Goal: Task Accomplishment & Management: Manage account settings

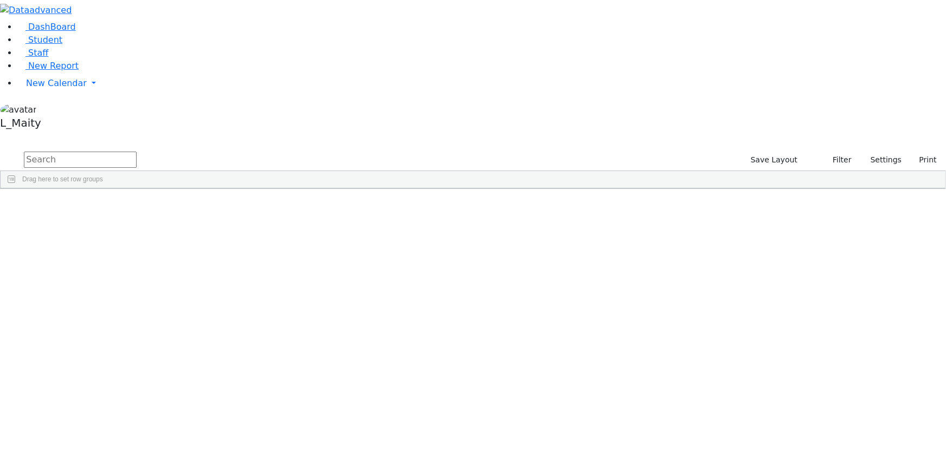
scroll to position [591, 0]
click at [51, 88] on span "New Calendar" at bounding box center [56, 83] width 61 height 10
click at [56, 110] on span "Calendar" at bounding box center [42, 105] width 39 height 10
click at [61, 88] on span "New Calendar" at bounding box center [56, 83] width 61 height 10
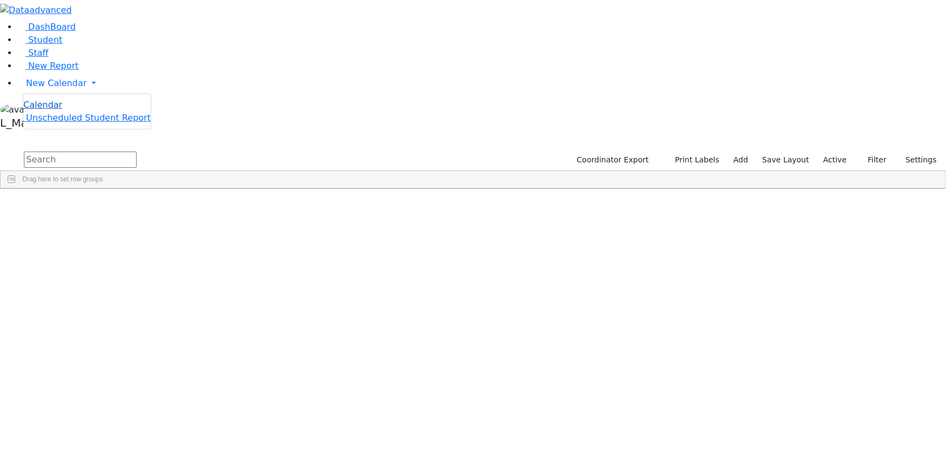
click at [59, 110] on span "Calendar" at bounding box center [42, 105] width 39 height 10
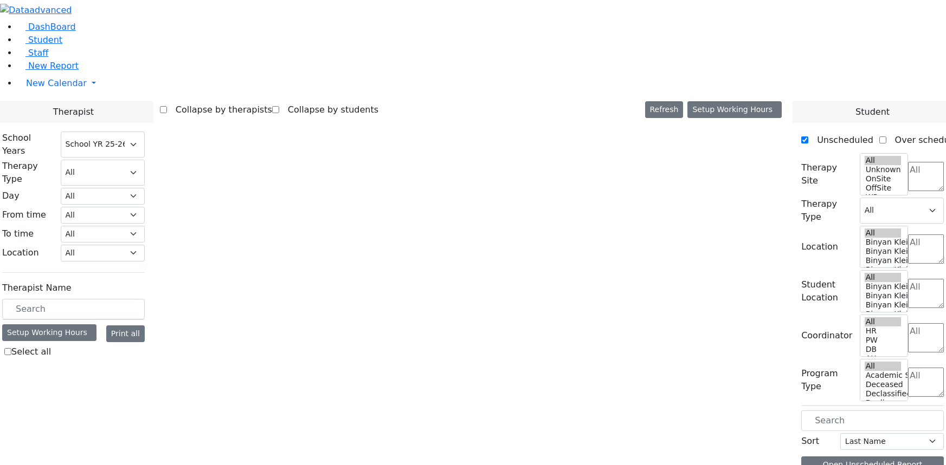
select select "212"
select select "3"
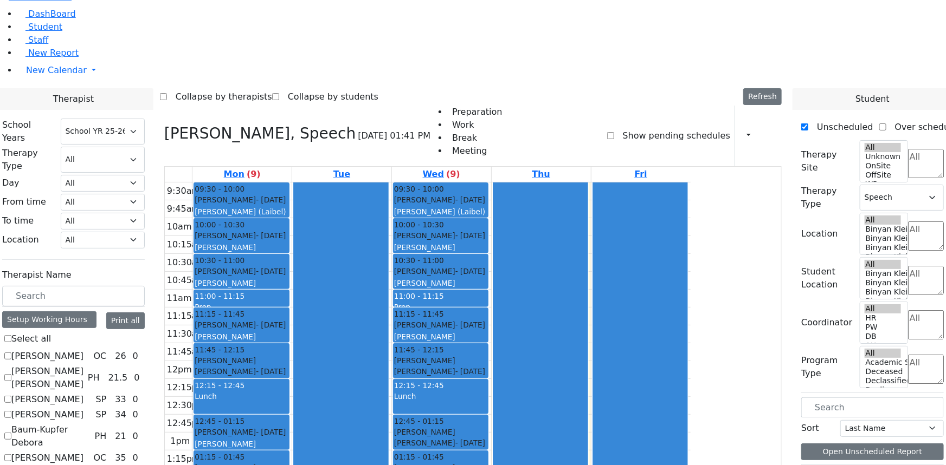
scroll to position [1084, 0]
drag, startPoint x: 135, startPoint y: 390, endPoint x: 140, endPoint y: 386, distance: 6.6
checkbox input "true"
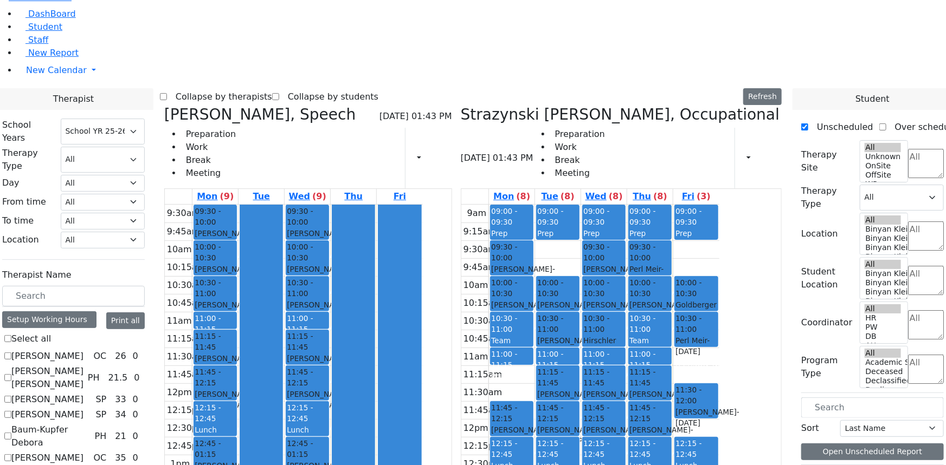
click at [164, 106] on icon at bounding box center [164, 115] width 0 height 18
select select "1"
checkbox input "false"
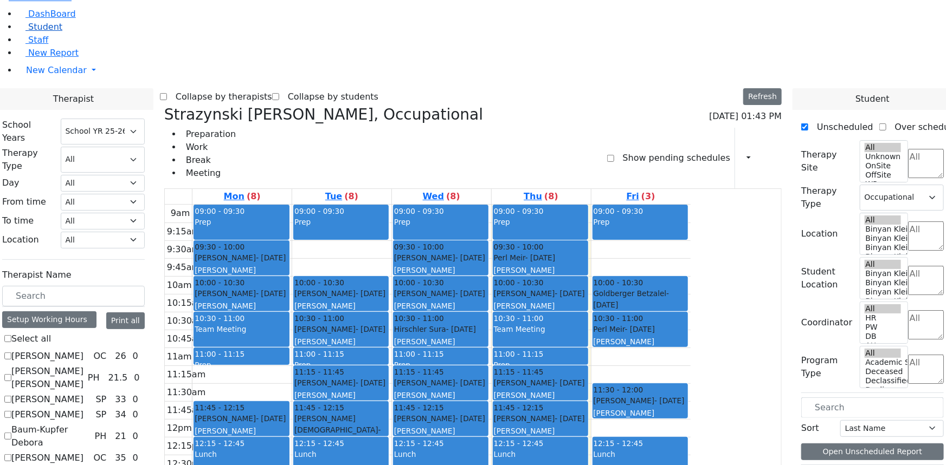
click at [49, 32] on span "Student" at bounding box center [45, 27] width 34 height 10
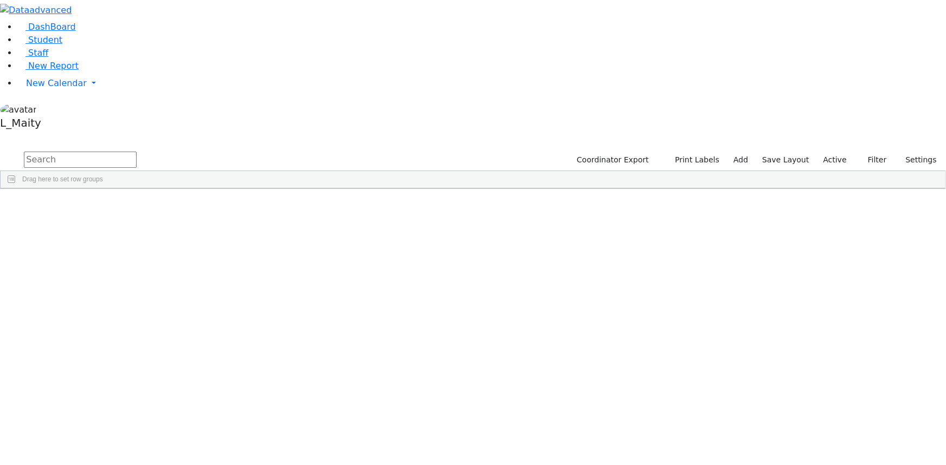
scroll to position [3891, 0]
click at [183, 382] on div "Burech" at bounding box center [151, 389] width 61 height 15
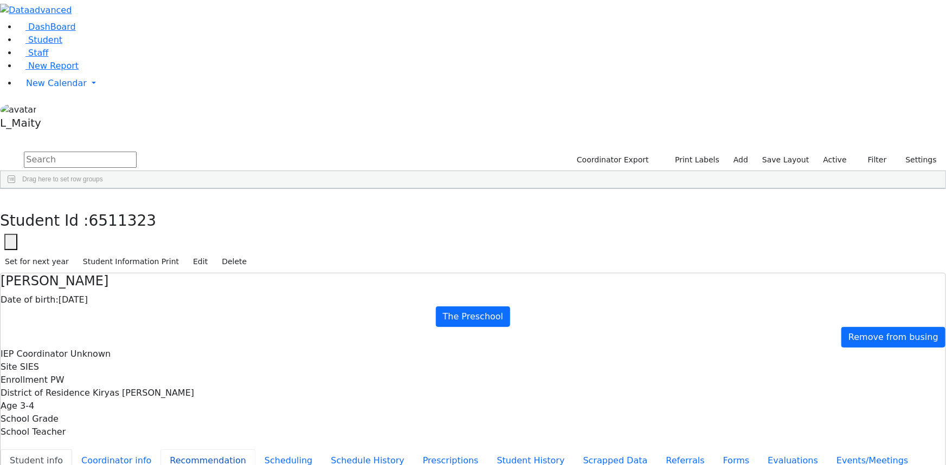
click at [239, 450] on button "Recommendation" at bounding box center [207, 461] width 95 height 23
checkbox input "true"
click at [48, 58] on link "Staff" at bounding box center [32, 53] width 31 height 10
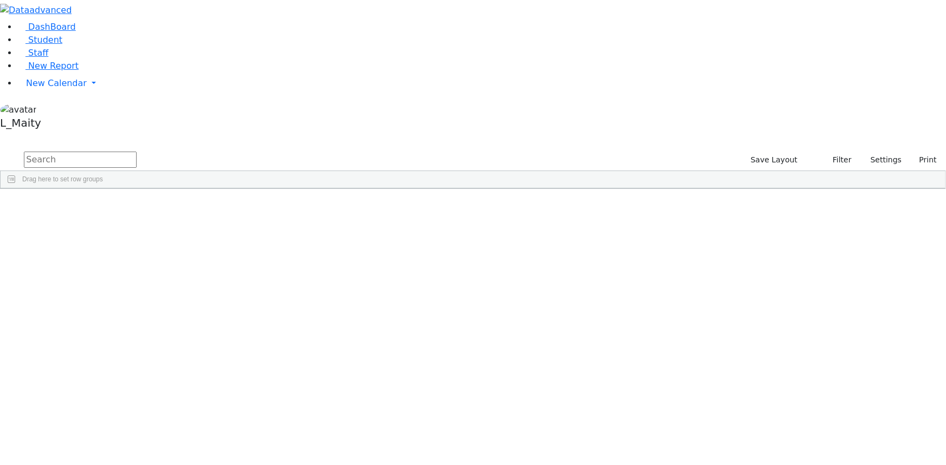
scroll to position [1231, 0]
click at [62, 45] on link "Student" at bounding box center [39, 40] width 45 height 10
